Goal: Transaction & Acquisition: Purchase product/service

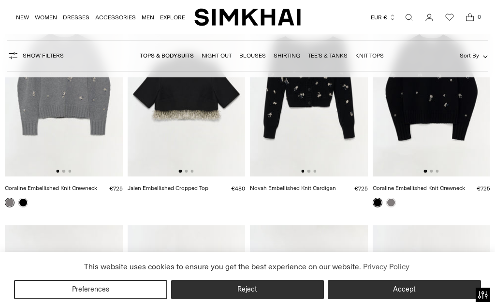
scroll to position [148, 0]
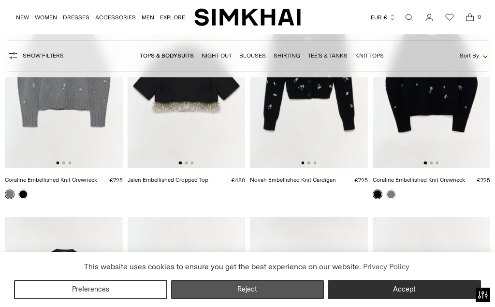
click at [209, 299] on button "Reject" at bounding box center [247, 289] width 153 height 19
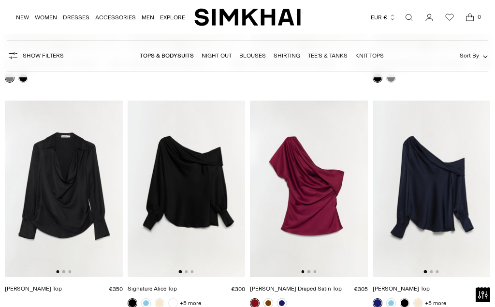
scroll to position [297, 0]
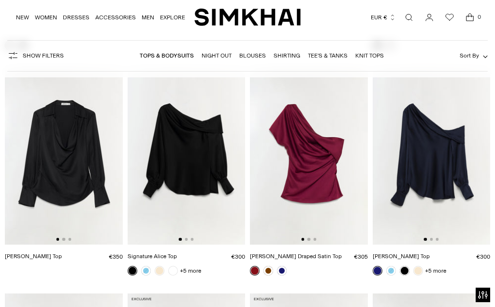
click at [72, 183] on img at bounding box center [64, 156] width 118 height 176
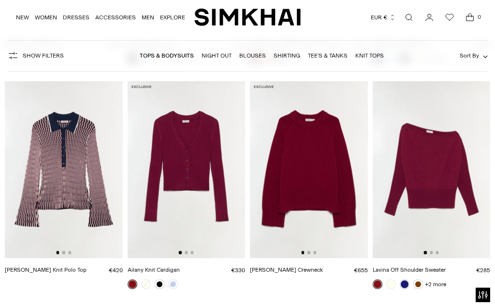
scroll to position [551, 0]
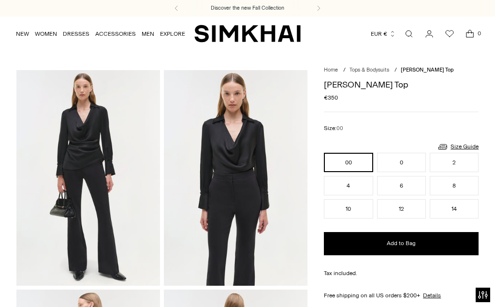
click at [248, 182] on img at bounding box center [236, 178] width 144 height 216
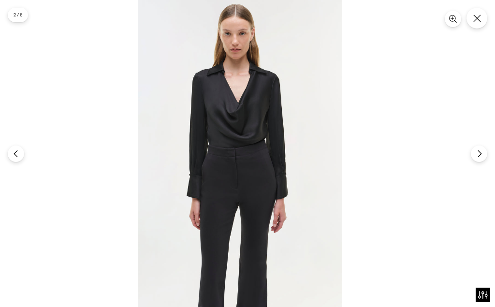
click at [250, 198] on img at bounding box center [240, 153] width 204 height 307
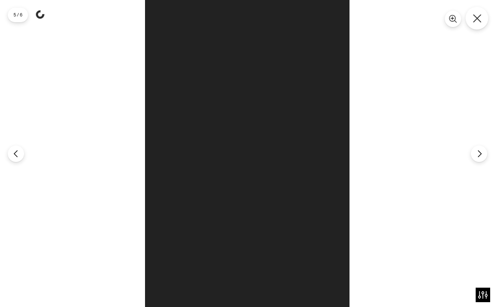
click at [476, 17] on icon "Close" at bounding box center [477, 18] width 9 height 9
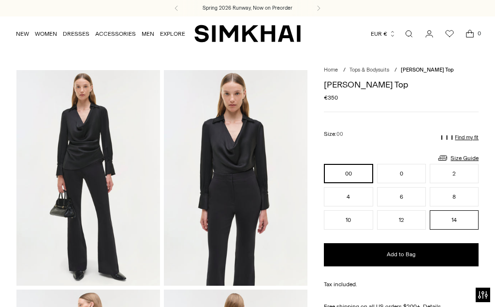
click at [461, 226] on button "14" at bounding box center [454, 219] width 49 height 19
click at [470, 137] on p "Find my fit" at bounding box center [467, 138] width 24 height 6
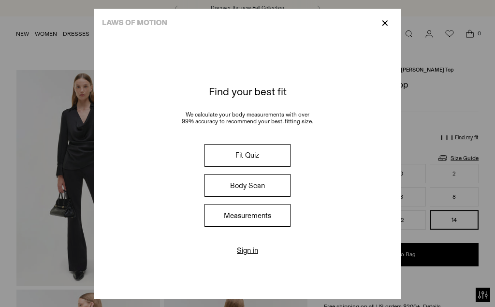
click at [287, 151] on button "Fit Quiz" at bounding box center [247, 155] width 86 height 23
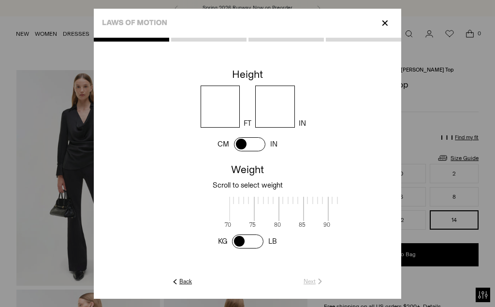
scroll to position [2, 303]
click at [227, 105] on input "number" at bounding box center [221, 107] width 40 height 42
type input "*"
click at [295, 96] on input "number" at bounding box center [275, 107] width 40 height 42
type input "*"
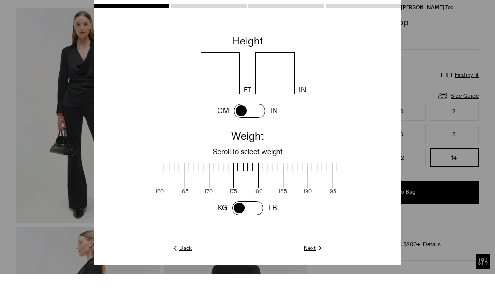
scroll to position [30, 0]
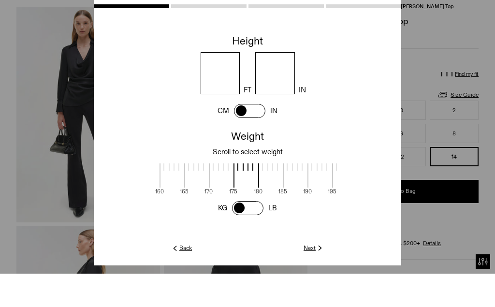
click at [324, 286] on link "Next" at bounding box center [313, 281] width 21 height 9
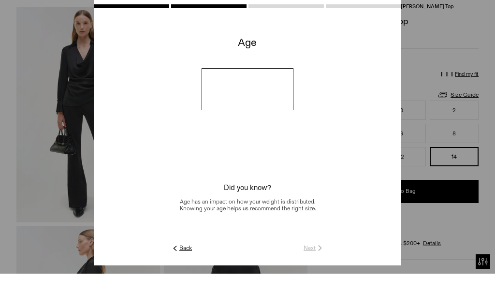
scroll to position [64, 0]
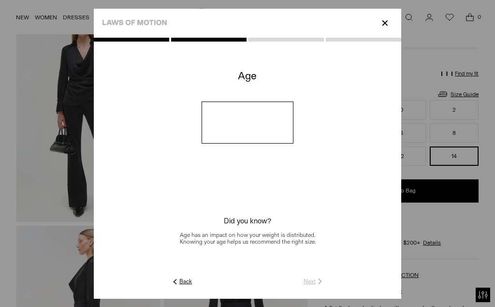
click at [280, 140] on input "number" at bounding box center [248, 122] width 92 height 42
type input "**"
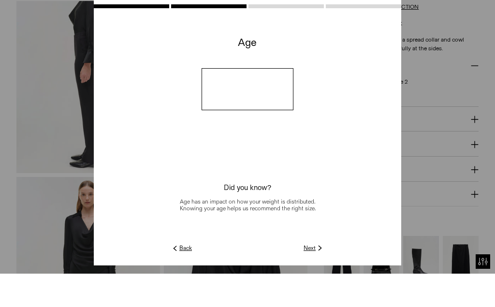
scroll to position [305, 0]
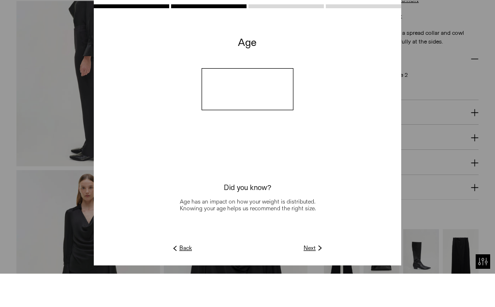
click at [324, 286] on img at bounding box center [320, 281] width 9 height 9
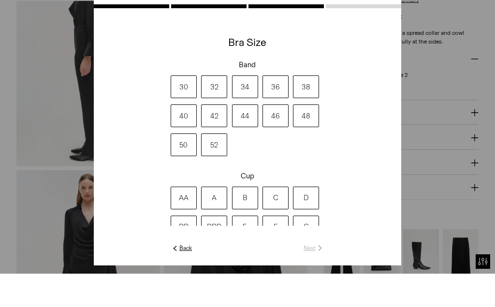
scroll to position [339, 0]
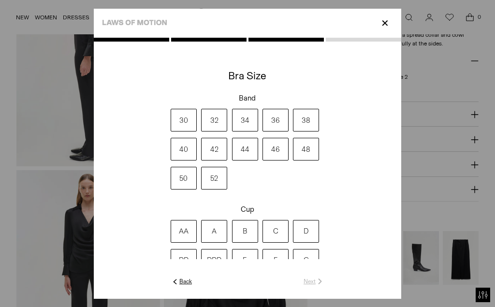
click at [288, 131] on label "36" at bounding box center [275, 120] width 26 height 23
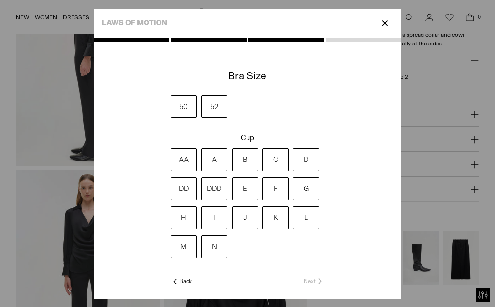
scroll to position [71, 0]
click at [201, 230] on label "I" at bounding box center [214, 218] width 26 height 23
click at [324, 286] on link "Next" at bounding box center [313, 281] width 21 height 9
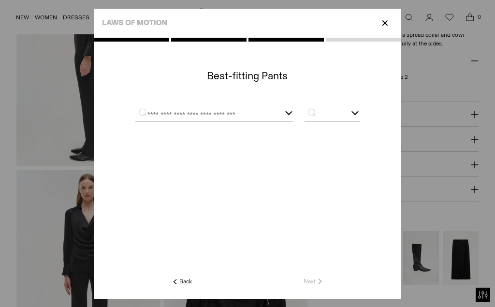
click at [293, 121] on div at bounding box center [214, 115] width 158 height 12
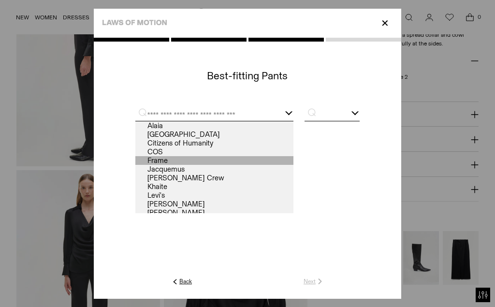
click at [135, 165] on link "Frame" at bounding box center [214, 160] width 158 height 9
type input "*****"
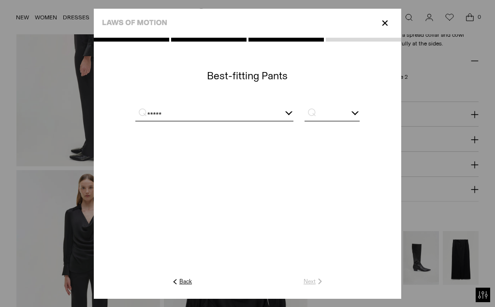
click at [360, 121] on input "text" at bounding box center [331, 115] width 55 height 12
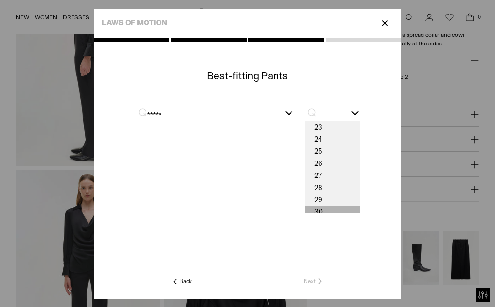
click at [360, 218] on span "30" at bounding box center [331, 212] width 55 height 12
type input "**"
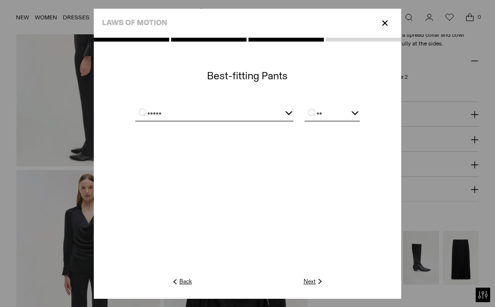
click at [324, 286] on link "Next" at bounding box center [313, 281] width 21 height 9
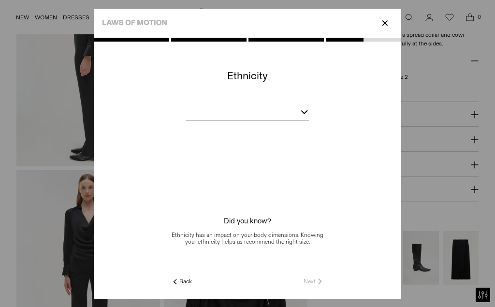
click at [316, 127] on bc-ethnicity at bounding box center [247, 170] width 307 height 211
click at [308, 114] on div at bounding box center [305, 110] width 8 height 8
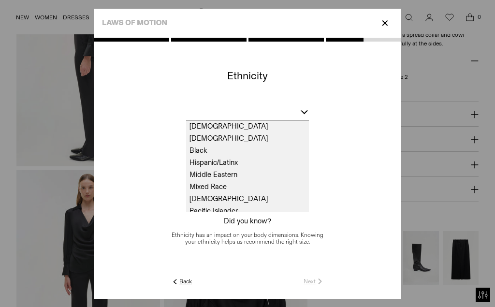
click at [186, 229] on span "White" at bounding box center [247, 223] width 123 height 12
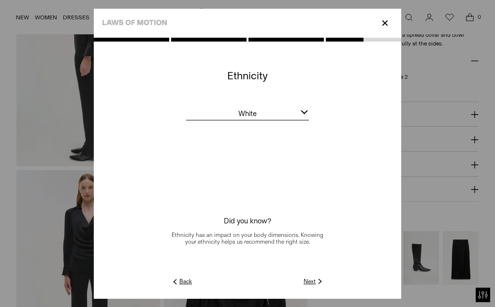
click at [324, 286] on img at bounding box center [320, 281] width 9 height 9
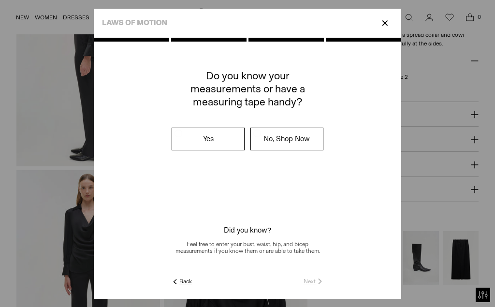
click at [297, 150] on label "No, Shop Now" at bounding box center [287, 139] width 72 height 22
click at [274, 150] on label "No, Shop Now" at bounding box center [287, 139] width 72 height 22
click at [324, 286] on link "Submit" at bounding box center [311, 281] width 28 height 9
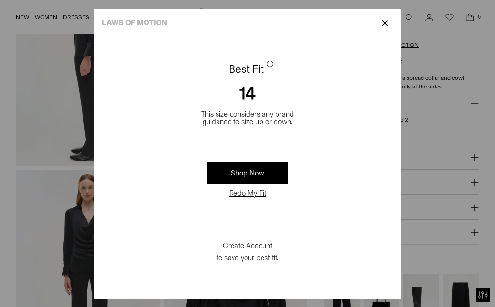
click at [272, 184] on link "Shop Now" at bounding box center [247, 172] width 80 height 21
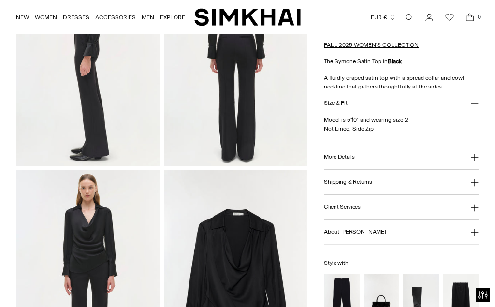
click at [348, 160] on h3 "More Details" at bounding box center [339, 157] width 30 height 6
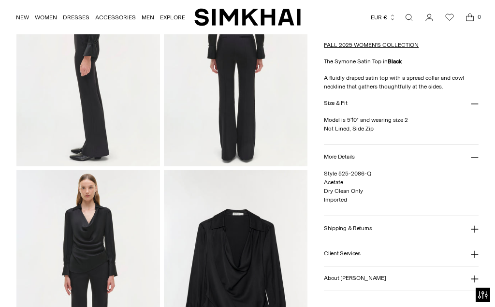
click at [360, 158] on button "More Details" at bounding box center [401, 157] width 155 height 25
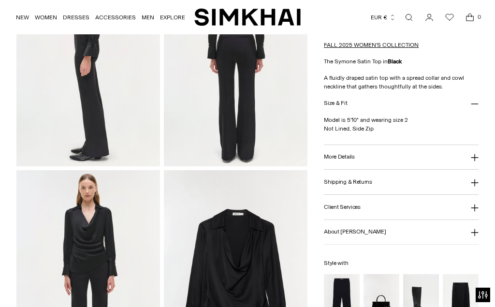
click at [100, 243] on img at bounding box center [88, 278] width 144 height 216
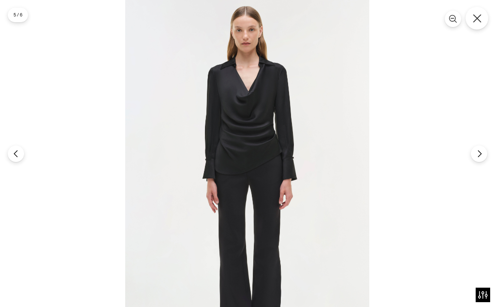
click at [481, 14] on button "Close" at bounding box center [476, 18] width 23 height 23
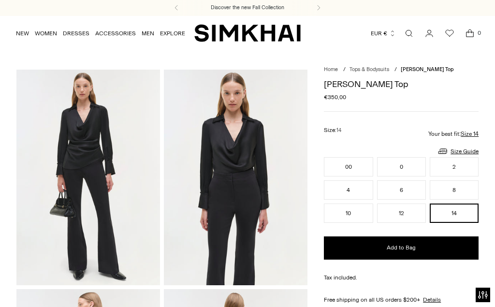
scroll to position [0, 0]
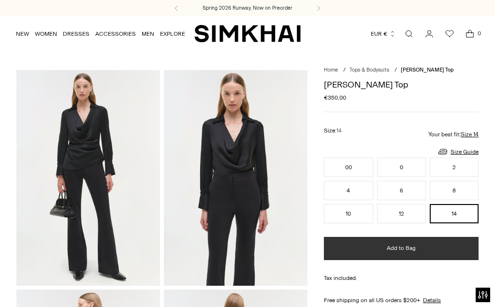
click at [347, 252] on button "Add to Bag" at bounding box center [401, 248] width 155 height 23
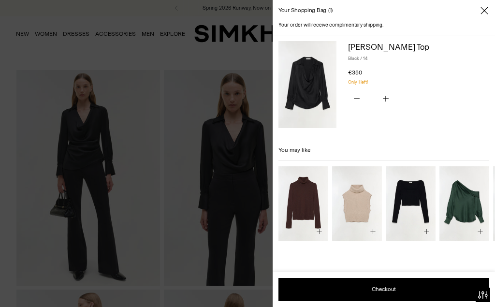
click at [485, 9] on icon "Close" at bounding box center [484, 11] width 8 height 10
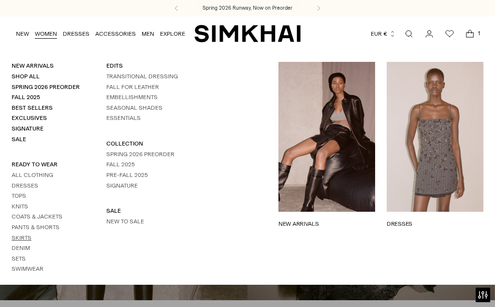
click at [28, 234] on link "Skirts" at bounding box center [22, 237] width 20 height 7
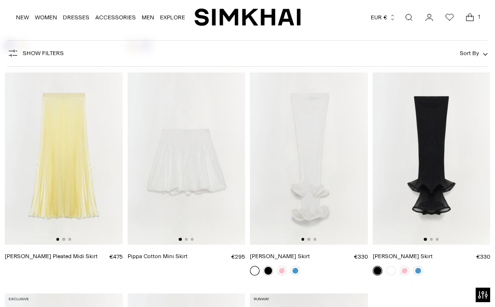
scroll to position [1183, 0]
click at [433, 150] on img at bounding box center [432, 157] width 118 height 176
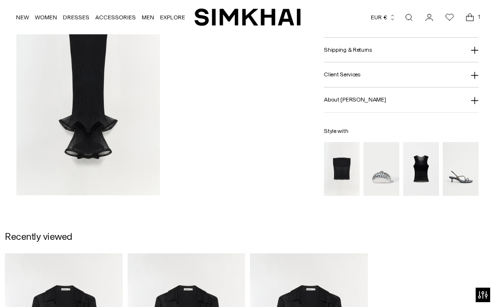
scroll to position [742, 0]
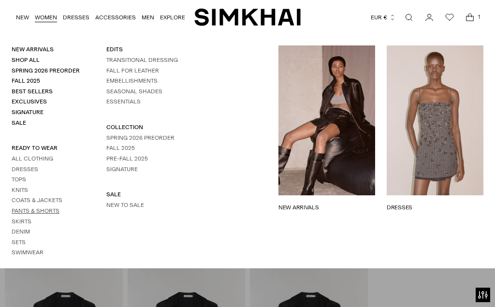
click at [52, 207] on link "Pants & Shorts" at bounding box center [36, 210] width 48 height 7
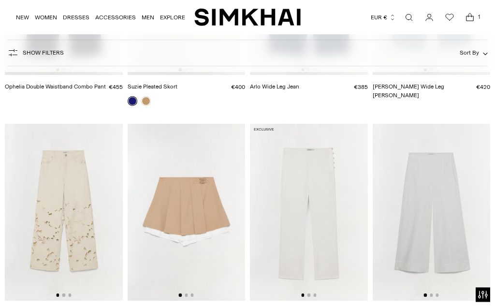
scroll to position [921, 0]
click at [79, 240] on img at bounding box center [64, 212] width 118 height 176
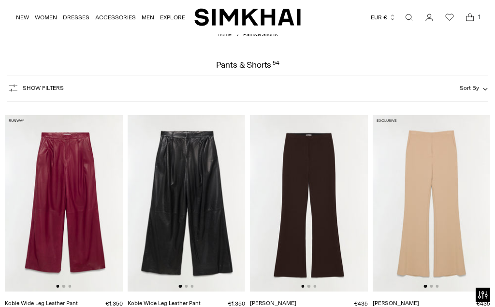
scroll to position [0, 0]
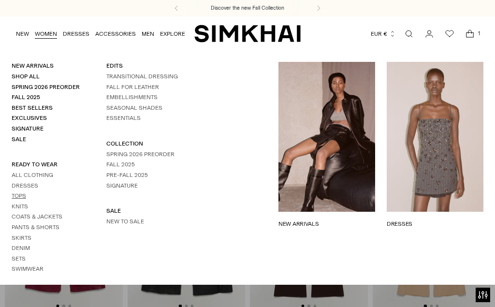
click at [25, 192] on link "Tops" at bounding box center [19, 195] width 14 height 7
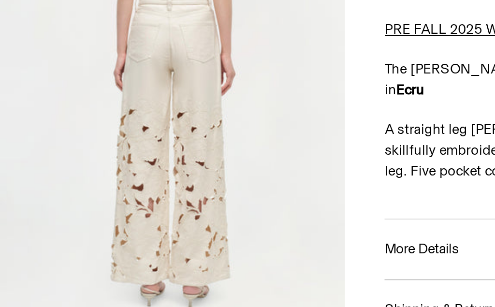
scroll to position [239, 22]
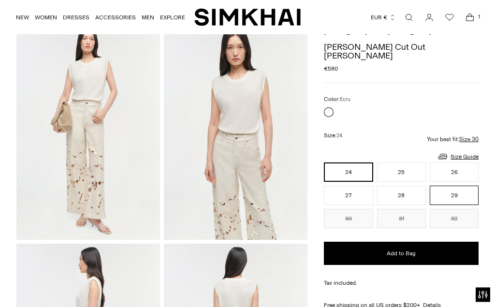
click at [474, 186] on button "29" at bounding box center [454, 195] width 49 height 19
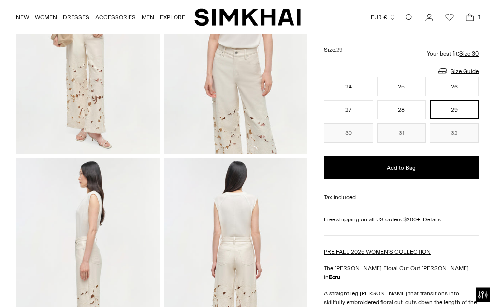
scroll to position [119, 0]
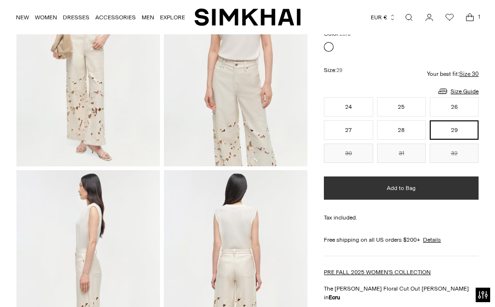
click at [364, 181] on button "Add to Bag" at bounding box center [401, 188] width 155 height 23
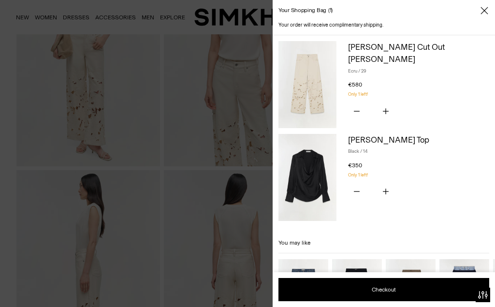
click at [486, 9] on icon "Close" at bounding box center [483, 10] width 7 height 7
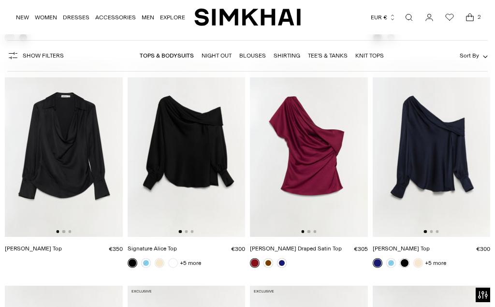
scroll to position [299, 0]
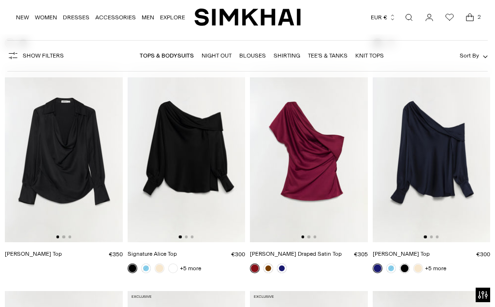
click at [61, 155] on img at bounding box center [64, 154] width 118 height 176
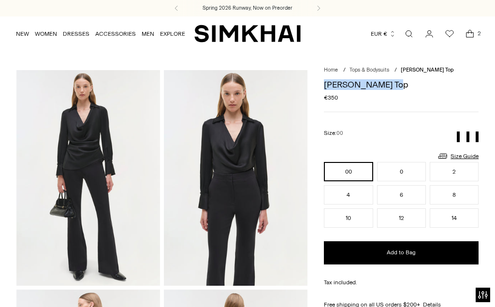
click at [474, 33] on icon "Open cart modal" at bounding box center [470, 34] width 14 height 10
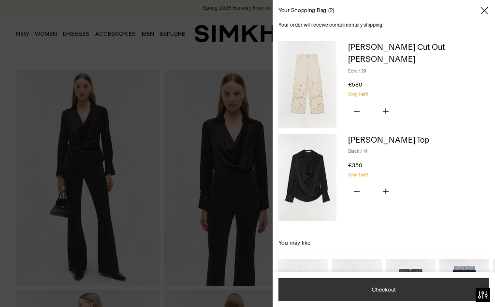
click at [317, 283] on button "Checkout" at bounding box center [383, 289] width 211 height 23
